Goal: Task Accomplishment & Management: Use online tool/utility

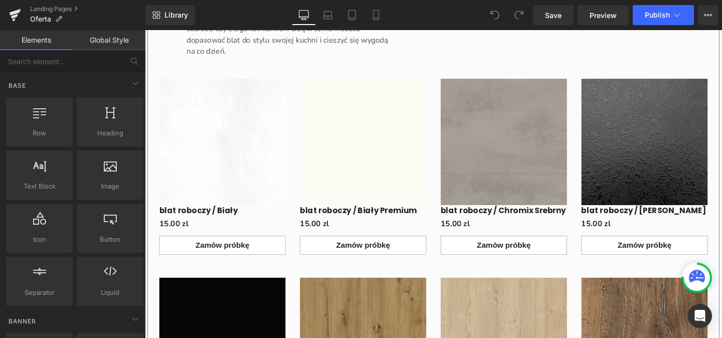
scroll to position [3464, 0]
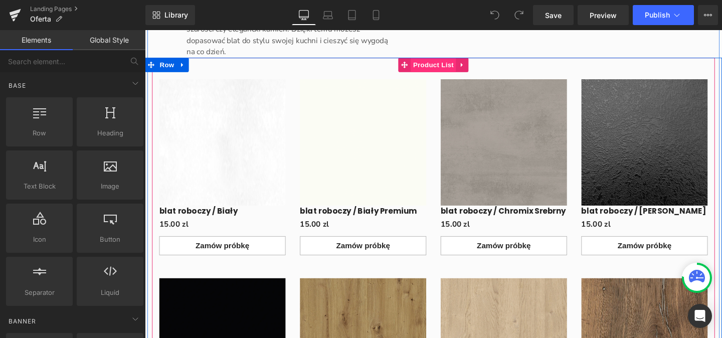
click at [447, 74] on span "Product List" at bounding box center [448, 66] width 48 height 15
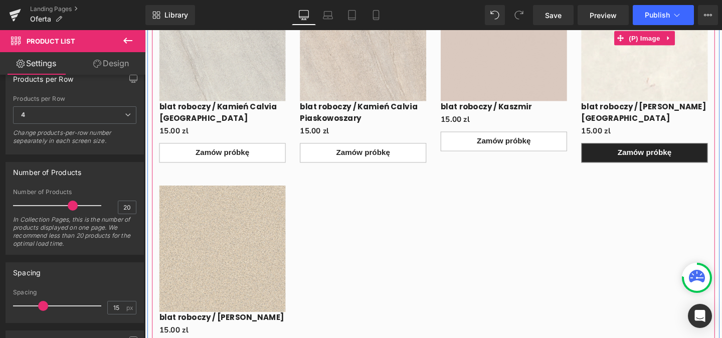
scroll to position [4354, 0]
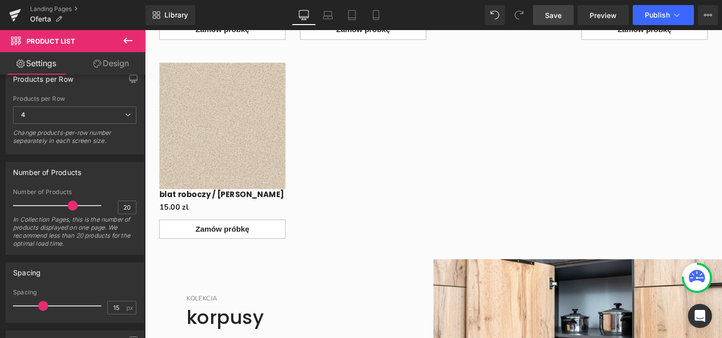
click at [552, 14] on span "Save" at bounding box center [553, 15] width 17 height 11
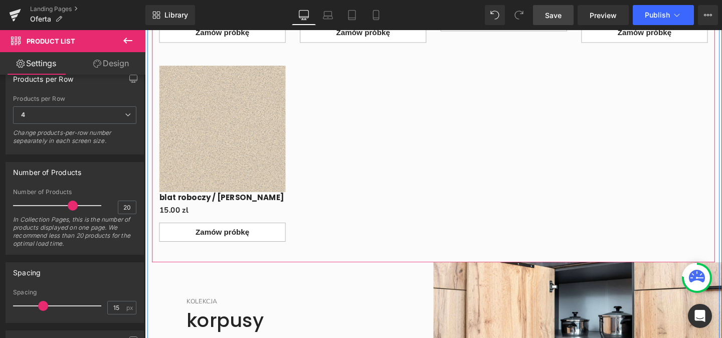
scroll to position [4358, 0]
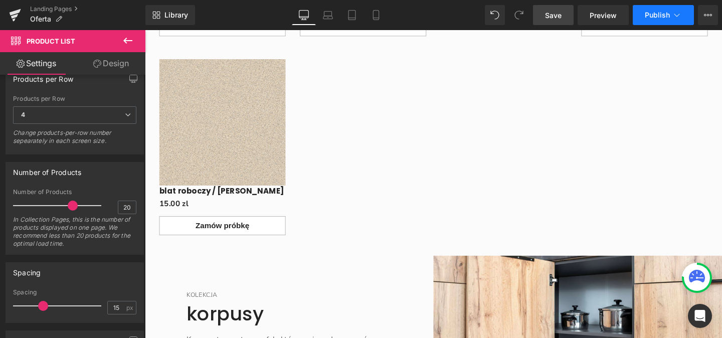
click at [660, 12] on span "Publish" at bounding box center [656, 15] width 25 height 8
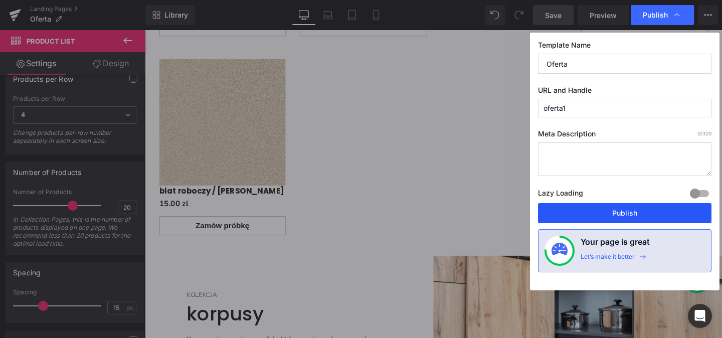
click at [633, 214] on button "Publish" at bounding box center [624, 213] width 173 height 20
